Goal: Use online tool/utility: Utilize a website feature to perform a specific function

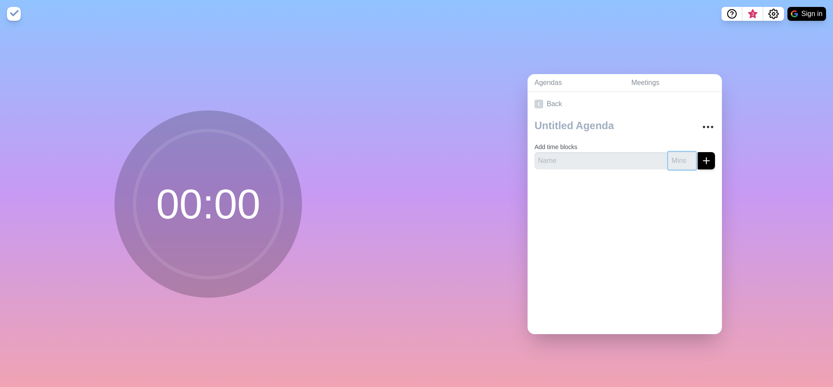
click at [671, 159] on input "number" at bounding box center [682, 160] width 28 height 17
drag, startPoint x: 576, startPoint y: 158, endPoint x: 563, endPoint y: 150, distance: 15.6
click at [576, 157] on input "text" at bounding box center [600, 160] width 132 height 17
type input "Break"
click at [671, 161] on input "number" at bounding box center [682, 160] width 28 height 17
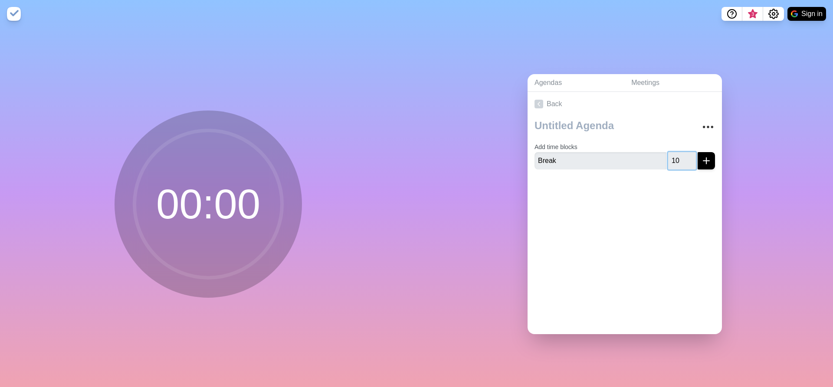
type input "10"
click at [706, 160] on line "submit" at bounding box center [706, 161] width 0 height 6
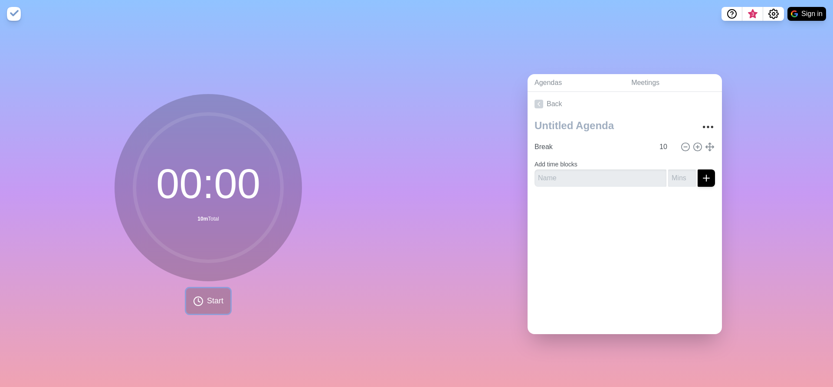
click at [213, 297] on span "Start" at bounding box center [215, 301] width 16 height 12
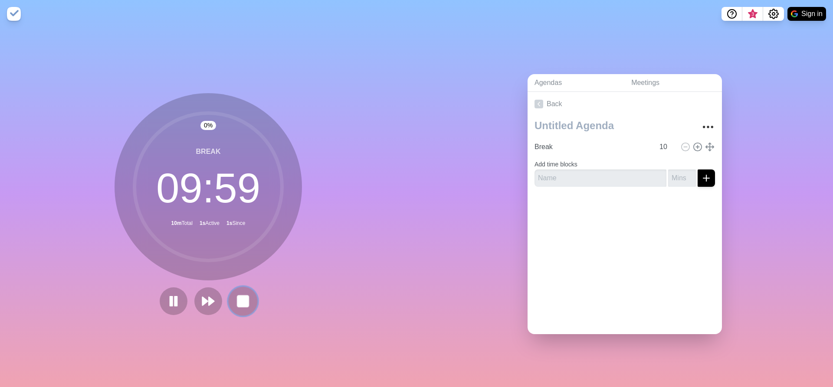
click at [242, 296] on rect at bounding box center [242, 301] width 11 height 11
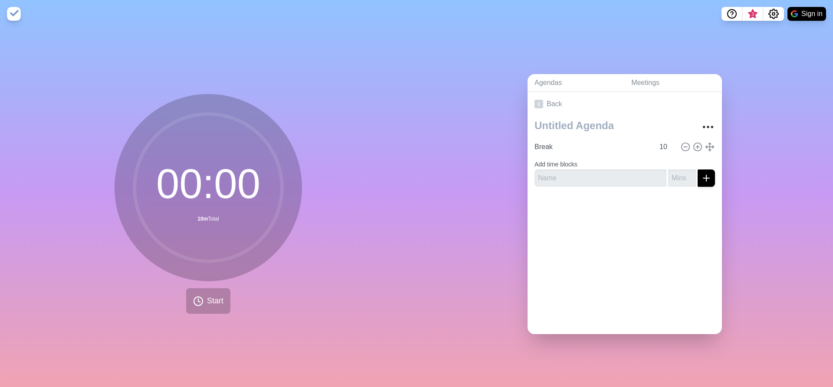
click at [203, 103] on icon at bounding box center [208, 188] width 174 height 174
click at [548, 130] on textarea at bounding box center [611, 125] width 161 height 19
type textarea "EventStorming"
click at [777, 17] on icon "Settings" at bounding box center [773, 14] width 10 height 10
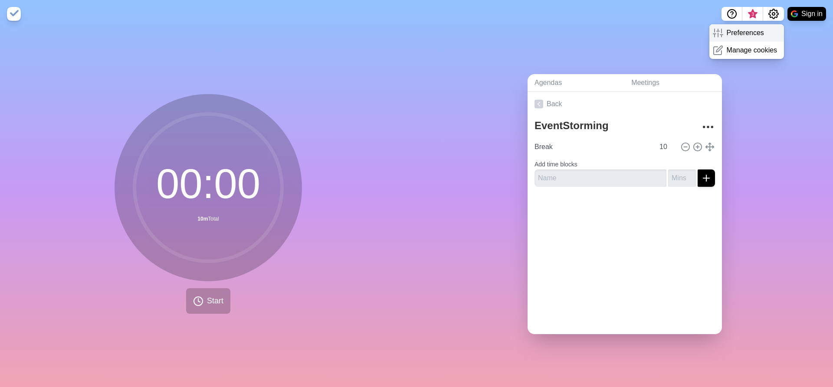
click at [767, 34] on div "Preferences" at bounding box center [746, 32] width 75 height 17
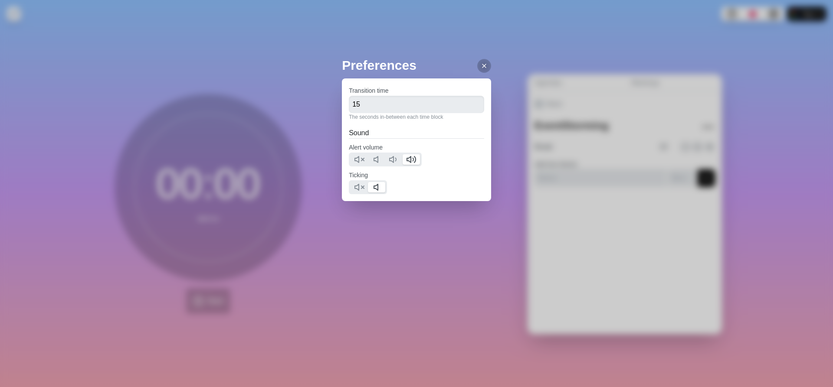
click at [470, 71] on h2 "Preferences" at bounding box center [416, 66] width 149 height 20
drag, startPoint x: 486, startPoint y: 63, endPoint x: 479, endPoint y: 66, distance: 7.4
click at [485, 63] on div "Preferences Transition time 15 The seconds in-between each time block Sound Ale…" at bounding box center [416, 193] width 833 height 387
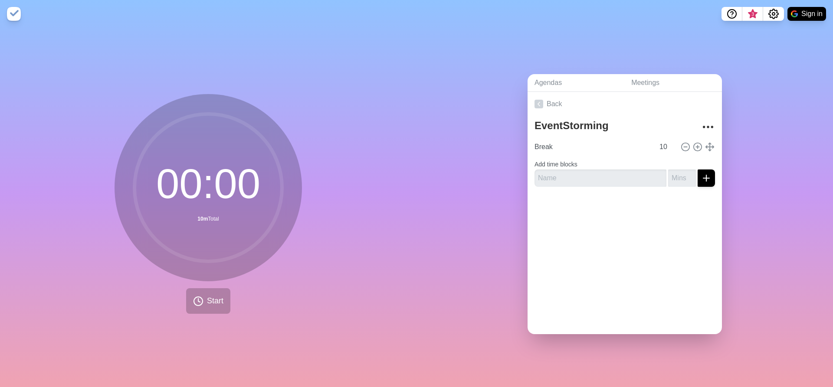
click at [481, 66] on icon at bounding box center [484, 65] width 7 height 7
click at [693, 143] on icon at bounding box center [698, 147] width 10 height 10
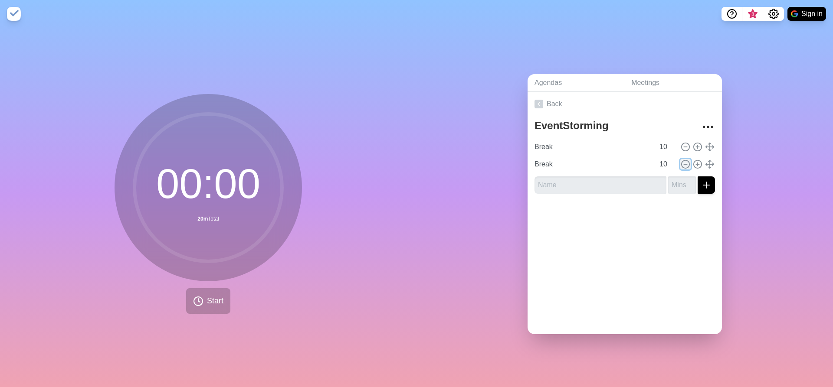
click at [681, 160] on icon at bounding box center [686, 165] width 10 height 10
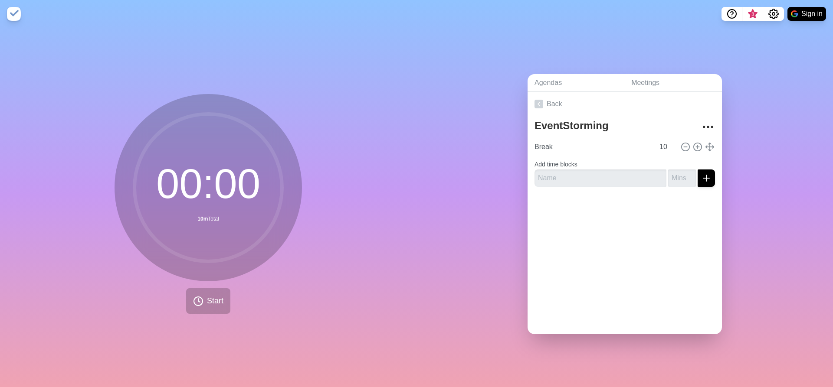
click at [16, 14] on img at bounding box center [14, 14] width 14 height 14
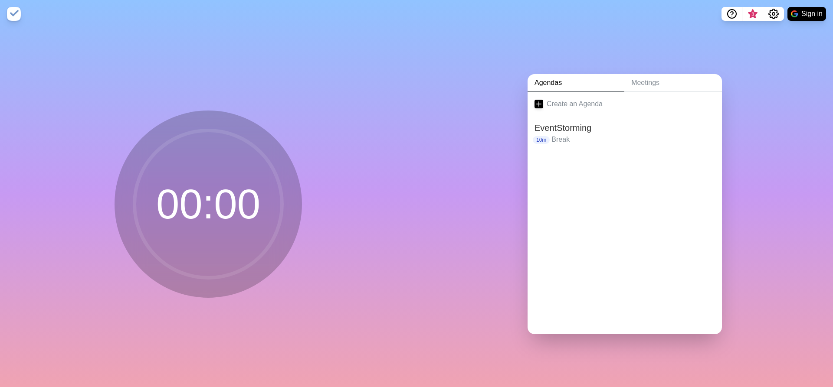
click at [16, 14] on img at bounding box center [14, 14] width 14 height 14
click at [16, 17] on img at bounding box center [14, 14] width 14 height 14
drag, startPoint x: 353, startPoint y: 32, endPoint x: 413, endPoint y: 49, distance: 62.7
click at [354, 34] on div "00 : 00" at bounding box center [208, 208] width 416 height 360
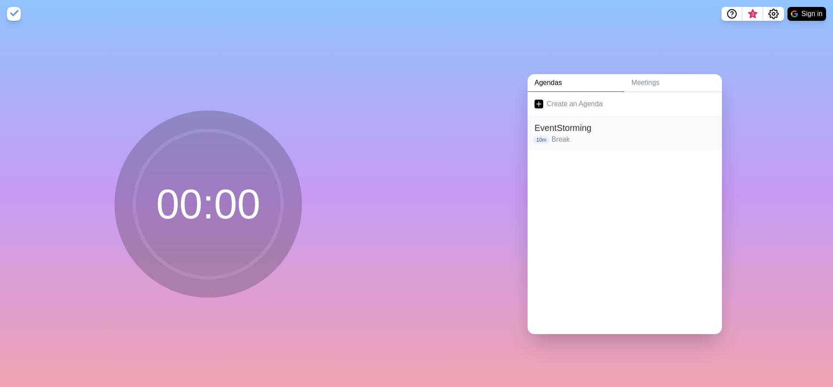
click at [557, 125] on h2 "EventStorming" at bounding box center [624, 127] width 180 height 13
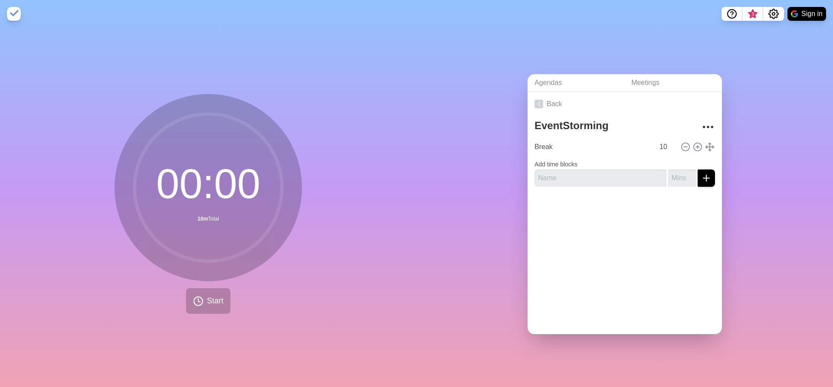
click at [17, 14] on img at bounding box center [14, 14] width 14 height 14
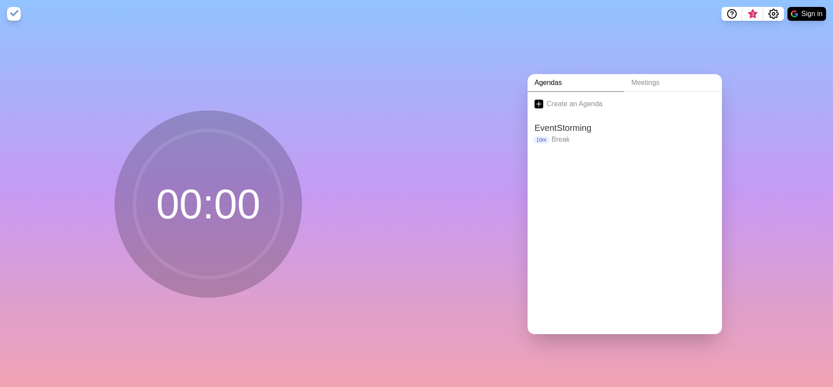
click at [238, 221] on circle at bounding box center [208, 205] width 148 height 148
click at [631, 80] on link "Meetings" at bounding box center [673, 83] width 98 height 18
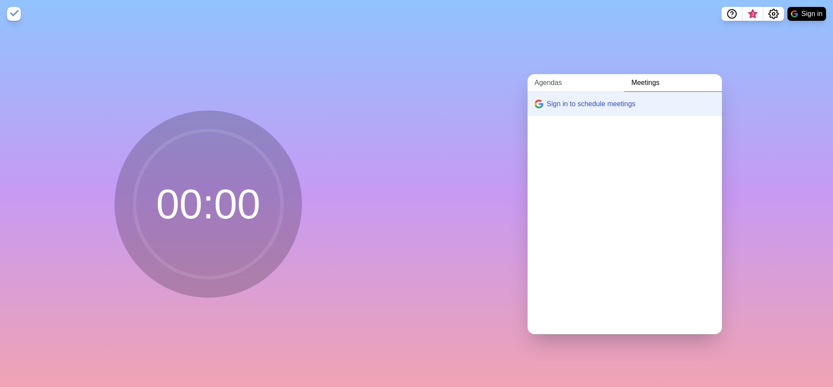
click at [581, 82] on link "Agendas" at bounding box center [576, 83] width 97 height 18
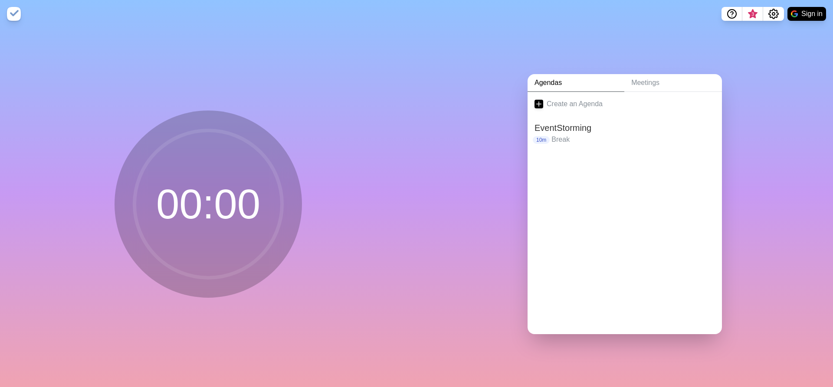
click at [195, 236] on circle at bounding box center [208, 205] width 148 height 148
click at [222, 206] on circle at bounding box center [208, 205] width 148 height 148
